Goal: Entertainment & Leisure: Consume media (video, audio)

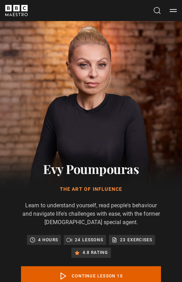
scroll to position [319, 0]
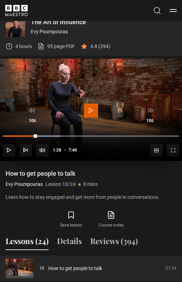
click at [95, 103] on span "Video Player" at bounding box center [91, 110] width 14 height 14
click at [92, 108] on span "Video Player" at bounding box center [91, 110] width 14 height 14
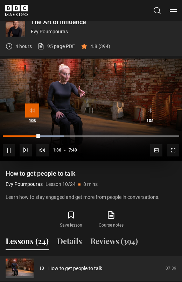
click at [34, 109] on span "Video Player" at bounding box center [32, 110] width 14 height 14
click at [36, 110] on span "Video Player" at bounding box center [32, 110] width 14 height 14
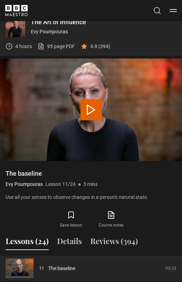
scroll to position [320, 0]
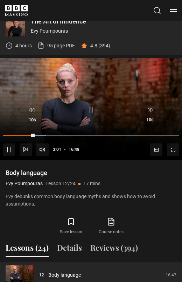
click at [160, 177] on h1 "Body language" at bounding box center [91, 173] width 171 height 8
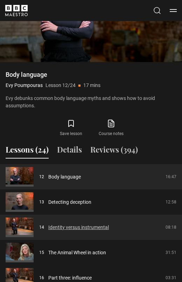
scroll to position [416, 0]
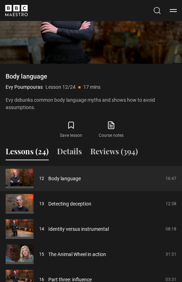
click at [158, 108] on p "Evy debunks common body language myths and shows how to avoid assumptions." at bounding box center [91, 103] width 171 height 15
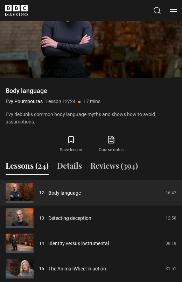
scroll to position [372, 0]
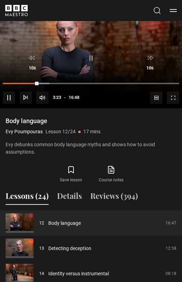
click at [125, 124] on h1 "Body language" at bounding box center [91, 121] width 171 height 8
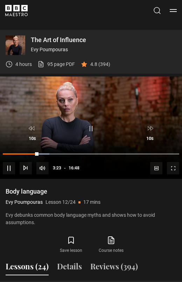
scroll to position [297, 0]
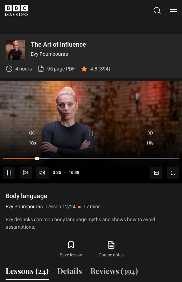
click at [107, 195] on h1 "Body language" at bounding box center [91, 196] width 171 height 8
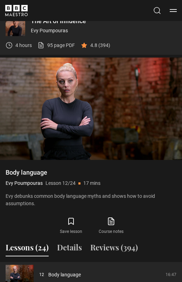
scroll to position [325, 0]
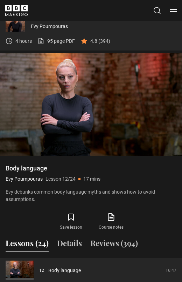
click at [149, 161] on div "Video Player is loading. Play Lesson Body language 10s Skip Back 10 seconds Pau…" at bounding box center [91, 142] width 182 height 179
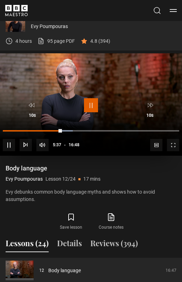
click at [92, 103] on span "Video Player" at bounding box center [91, 105] width 14 height 14
click at [89, 108] on span "Video Player" at bounding box center [91, 105] width 14 height 14
click at [103, 146] on div "10s Skip Back 10 seconds Pause 10s Skip Forward 10 seconds Loaded : 39.72% 09:0…" at bounding box center [91, 124] width 182 height 61
click at [104, 146] on div "10s Skip Back 10 seconds Pause 10s Skip Forward 10 seconds Loaded : 42.20% 09:0…" at bounding box center [91, 124] width 182 height 61
click at [103, 166] on h1 "Body language" at bounding box center [91, 168] width 171 height 8
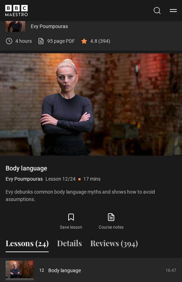
click at [98, 162] on div "Video Player is loading. Play Lesson Body language 10s Skip Back 10 seconds Pau…" at bounding box center [91, 142] width 182 height 179
click at [100, 163] on div "Video Player is loading. Play Lesson Body language 10s Skip Back 10 seconds Pau…" at bounding box center [91, 142] width 182 height 179
click at [99, 167] on h1 "Body language" at bounding box center [91, 168] width 171 height 8
click at [107, 158] on div "Video Player is loading. Play Lesson Body language 10s Skip Back 10 seconds Pau…" at bounding box center [91, 142] width 182 height 179
click at [106, 162] on div "Video Player is loading. Play Lesson Body language 10s Skip Back 10 seconds Pau…" at bounding box center [91, 142] width 182 height 179
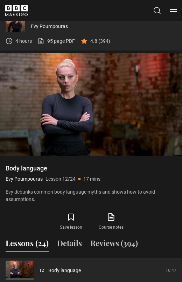
drag, startPoint x: 108, startPoint y: 162, endPoint x: 109, endPoint y: 156, distance: 5.5
click at [109, 157] on div "Video Player is loading. Play Lesson Body language 10s Skip Back 10 seconds Pau…" at bounding box center [91, 142] width 182 height 179
click at [104, 164] on h1 "Body language" at bounding box center [91, 168] width 171 height 8
click at [104, 166] on h1 "Body language" at bounding box center [91, 168] width 171 height 8
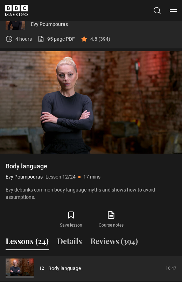
scroll to position [325, 0]
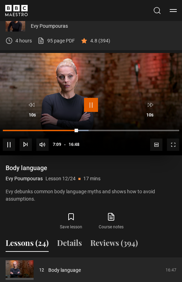
click at [92, 104] on span "Video Player" at bounding box center [91, 105] width 14 height 14
click at [89, 110] on span "Video Player" at bounding box center [91, 105] width 14 height 14
click at [31, 105] on span "Video Player" at bounding box center [32, 105] width 14 height 14
drag, startPoint x: 31, startPoint y: 105, endPoint x: 31, endPoint y: 113, distance: 7.7
click at [31, 105] on span "Video Player" at bounding box center [32, 105] width 14 height 14
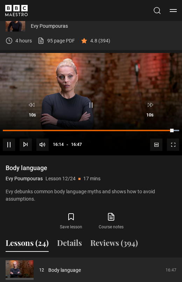
click at [163, 173] on div "Body language Evy Poumpouras Lesson 12/24 17 mins" at bounding box center [91, 173] width 171 height 19
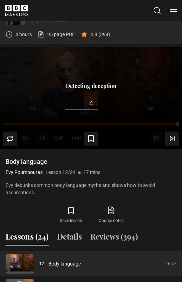
scroll to position [321, 0]
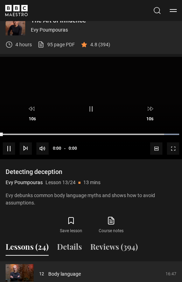
click at [143, 168] on h1 "Detecting deception" at bounding box center [91, 172] width 171 height 8
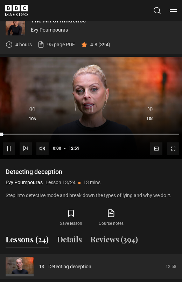
scroll to position [320, 0]
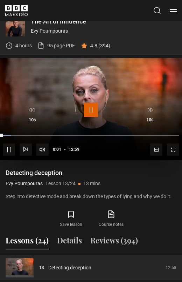
click at [84, 115] on span "Video Player" at bounding box center [91, 110] width 14 height 14
